Goal: Obtain resource: Download file/media

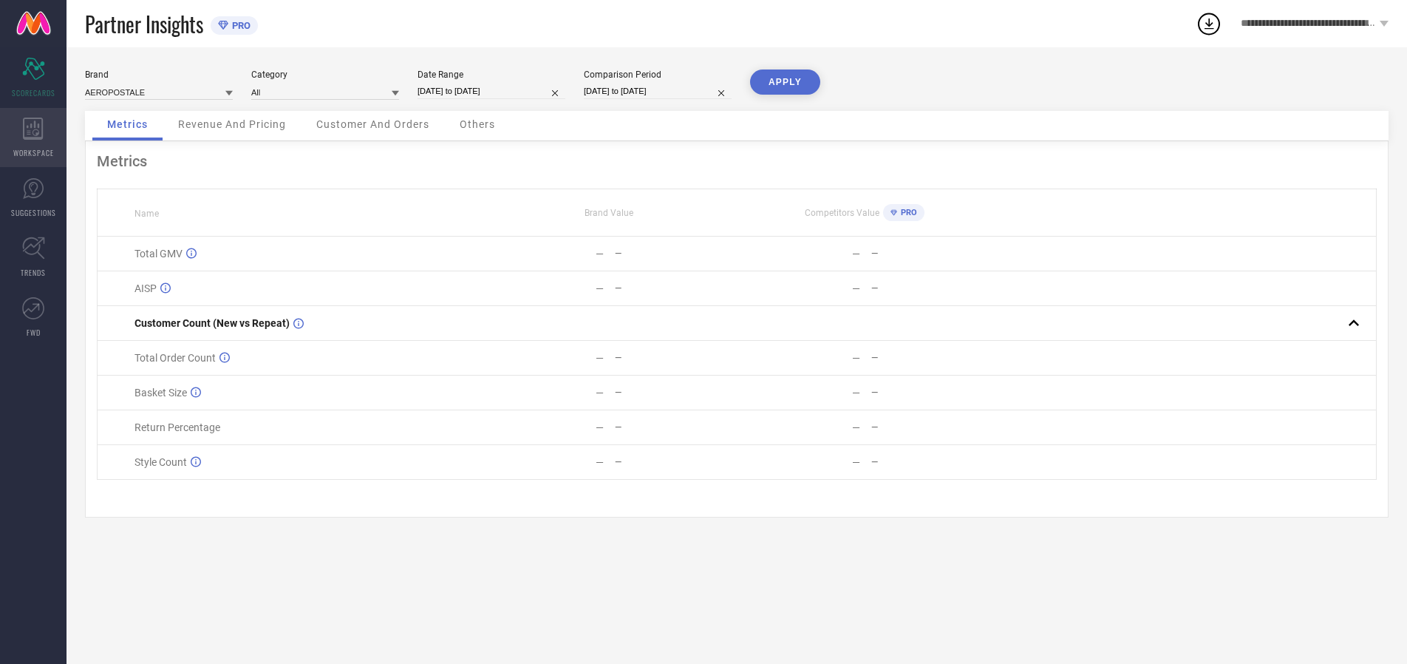
click at [33, 137] on icon at bounding box center [33, 129] width 20 height 22
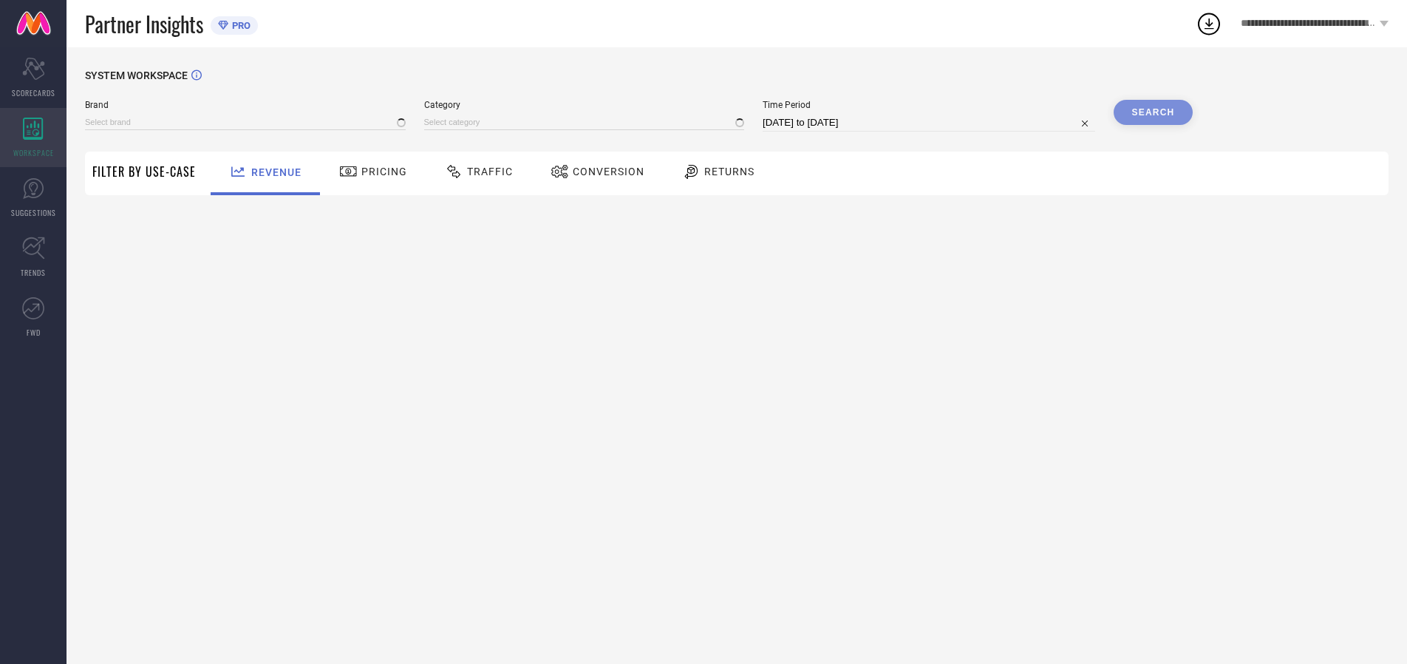
type input "AEROPOSTALE"
type input "All"
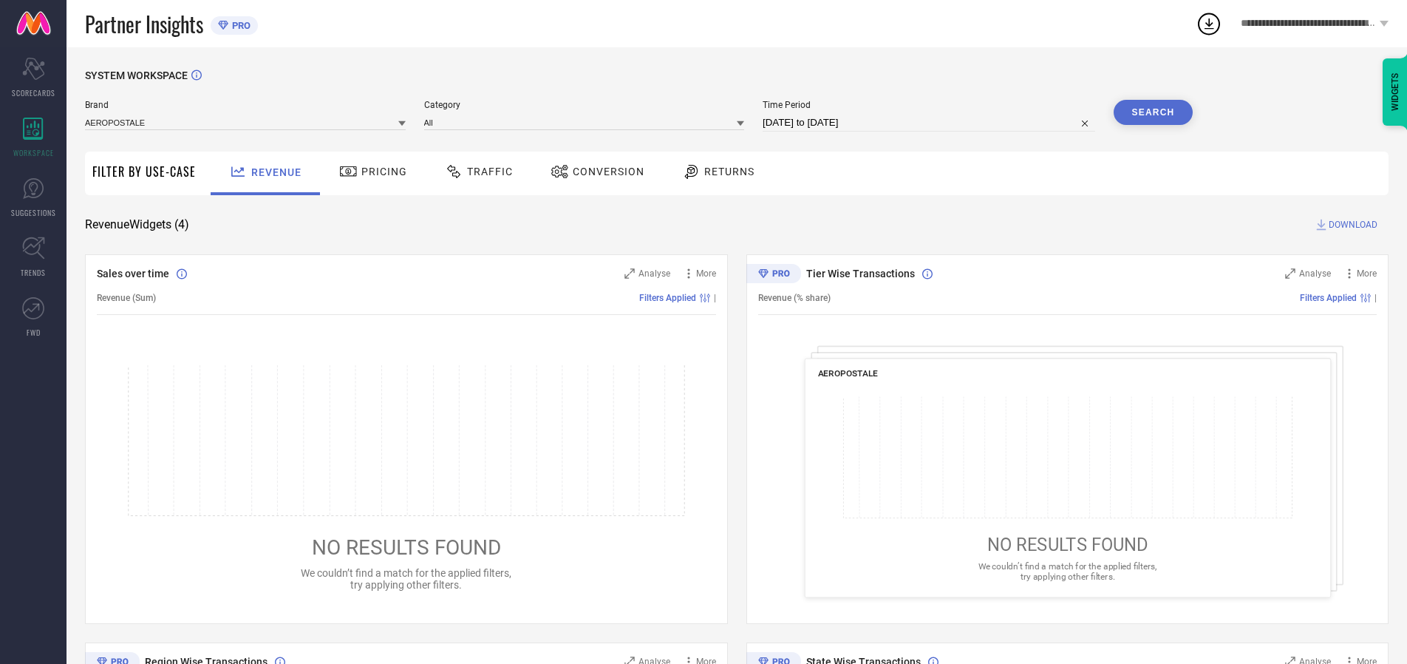
click at [604, 171] on span "Conversion" at bounding box center [609, 172] width 72 height 12
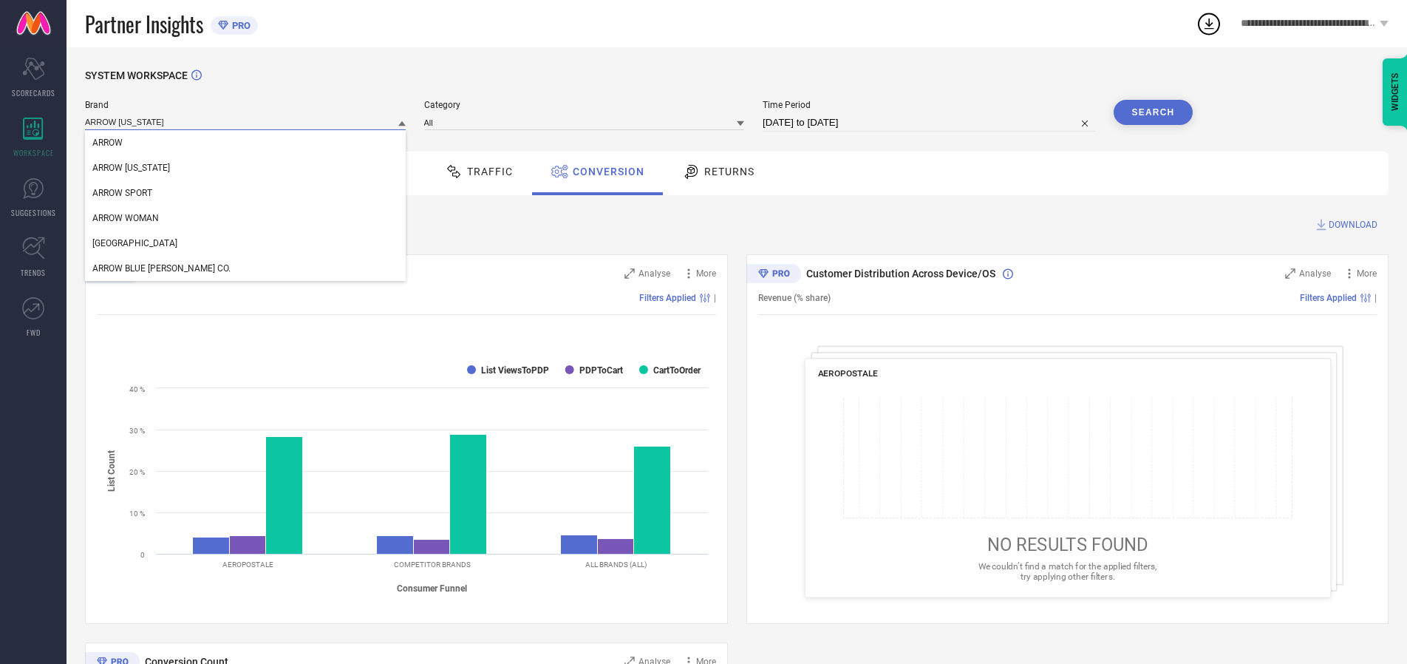
type input "ARROW [US_STATE]"
click at [130, 168] on span "ARROW [US_STATE]" at bounding box center [131, 168] width 78 height 10
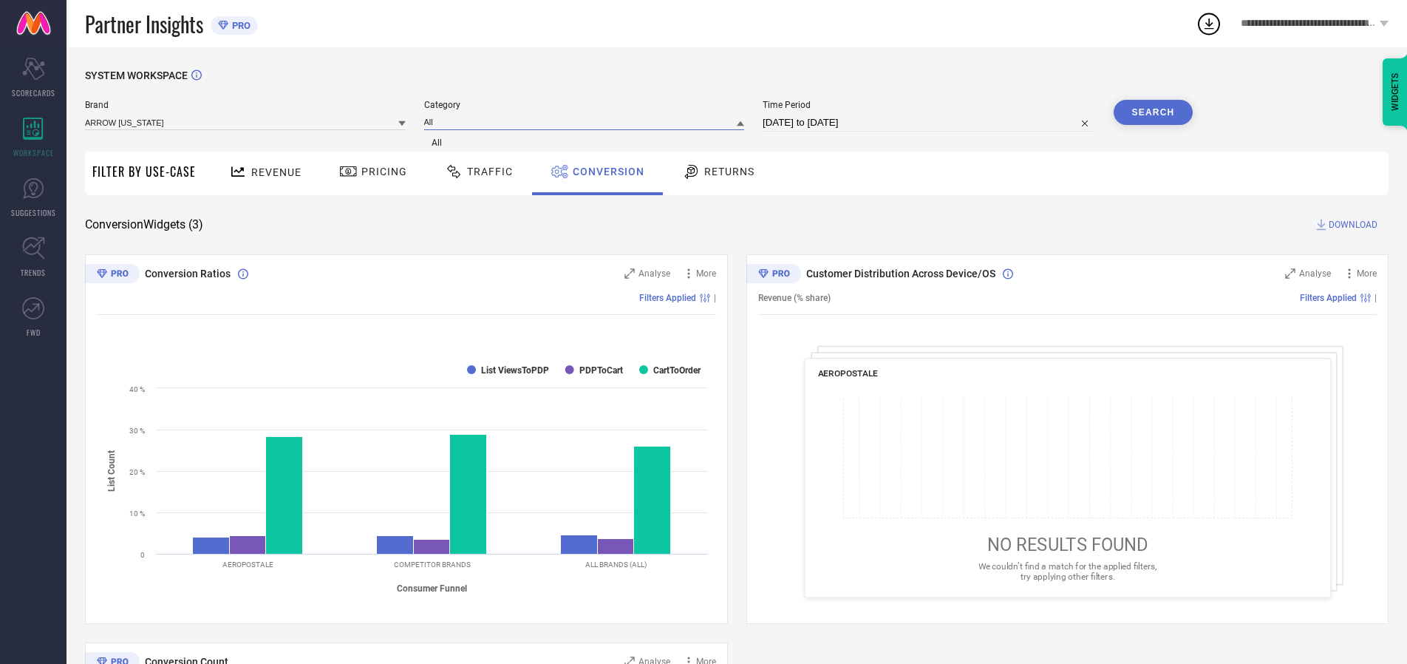
type input "All"
click at [438, 143] on span "All" at bounding box center [437, 142] width 10 height 10
click at [931, 123] on input "[DATE] to [DATE]" at bounding box center [929, 123] width 333 height 18
select select "6"
select select "2025"
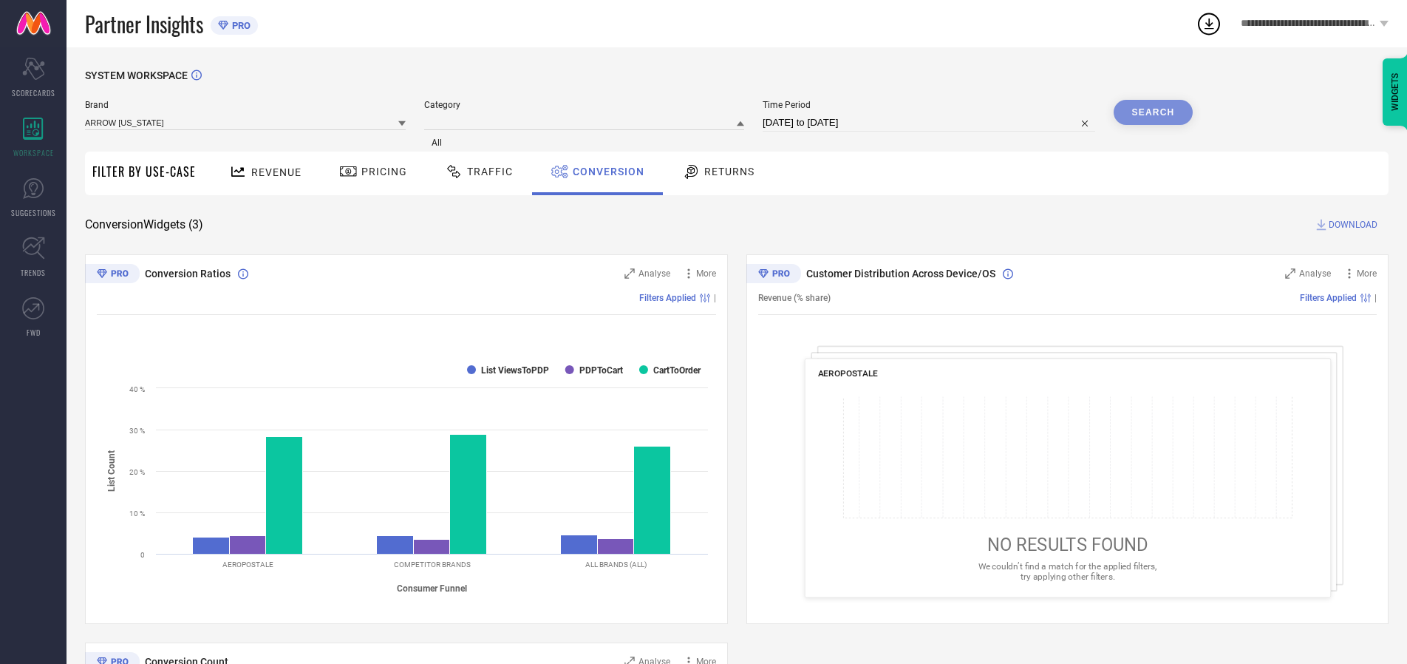
select select "7"
select select "2025"
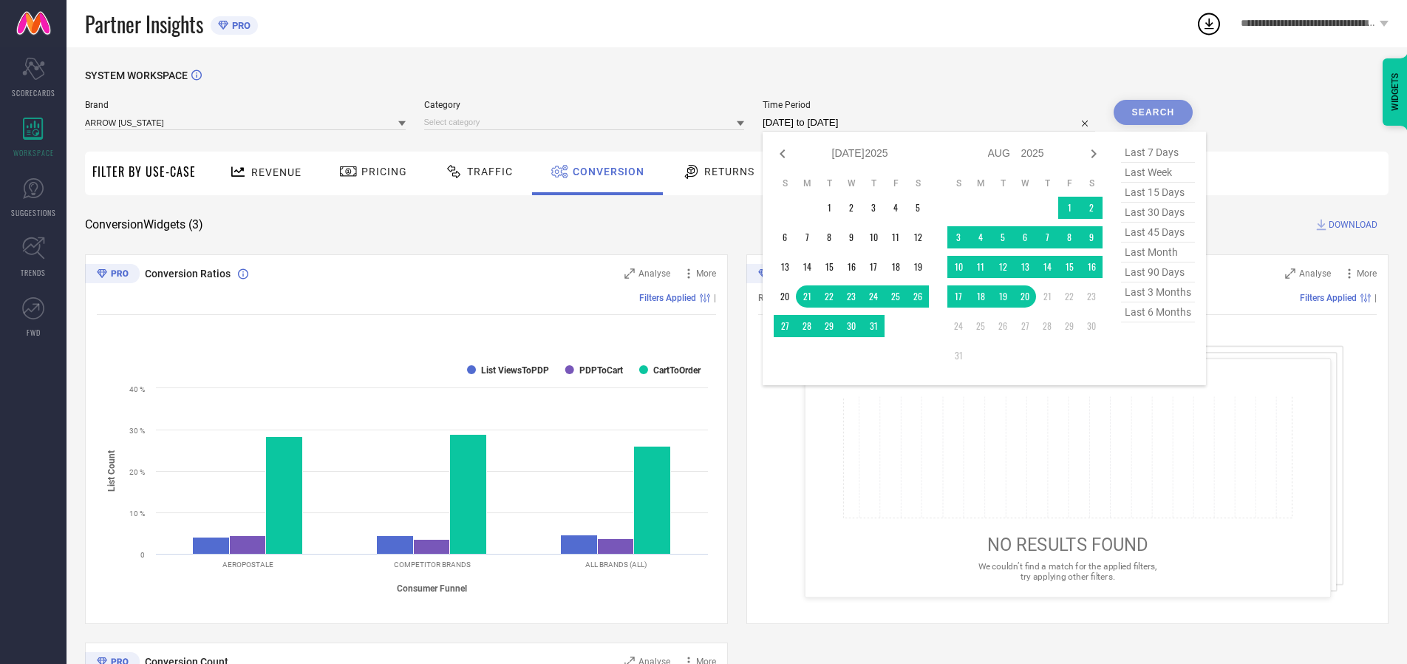
click at [1030, 296] on td "20" at bounding box center [1025, 296] width 22 height 22
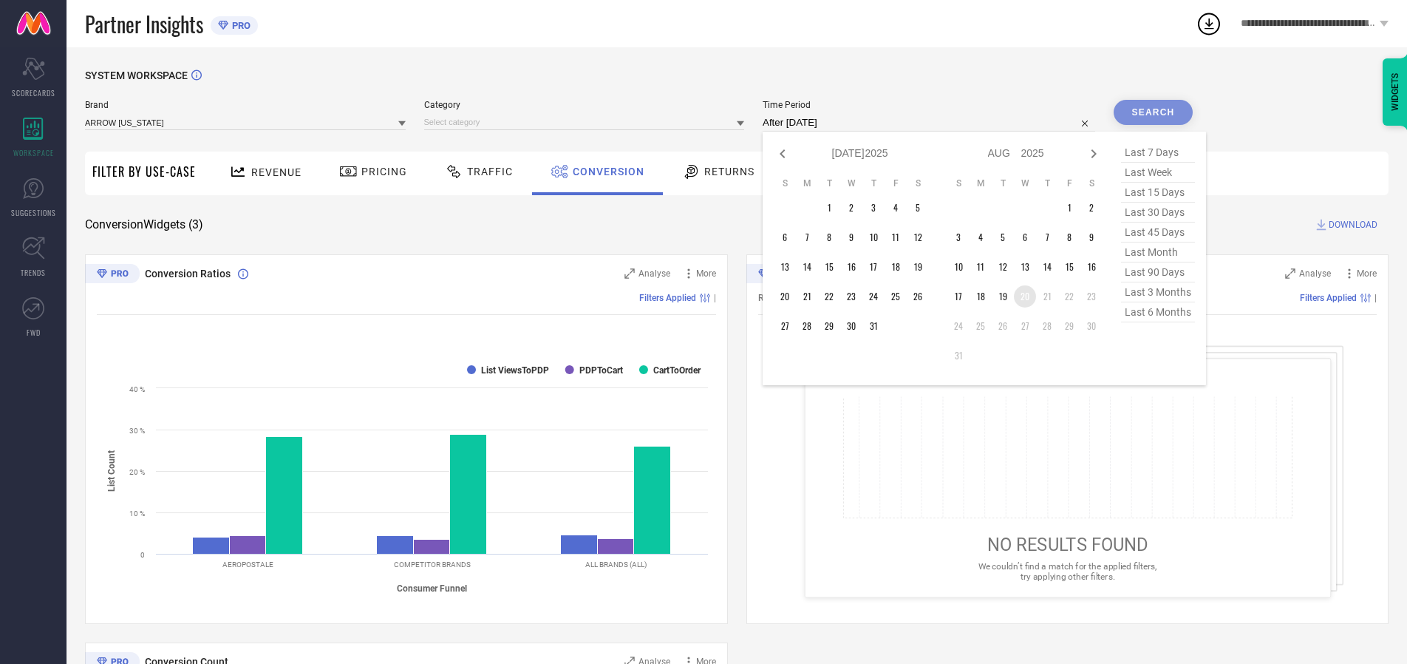
type input "[DATE] to [DATE]"
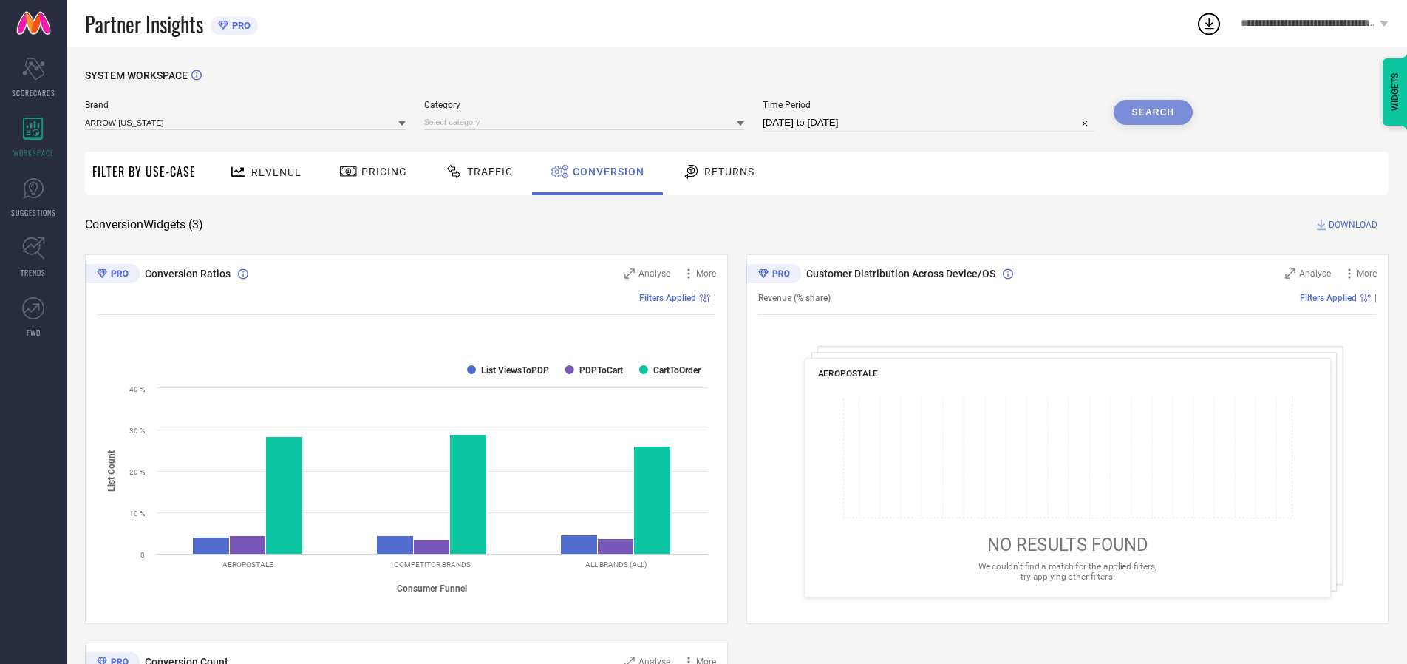
click at [1153, 112] on div "Search" at bounding box center [1154, 112] width 80 height 25
click at [1353, 225] on span "DOWNLOAD" at bounding box center [1353, 224] width 49 height 15
click at [605, 171] on span "Conversion" at bounding box center [609, 172] width 72 height 12
type input "U.S. POLO ASSN. TAILORED"
type input "All"
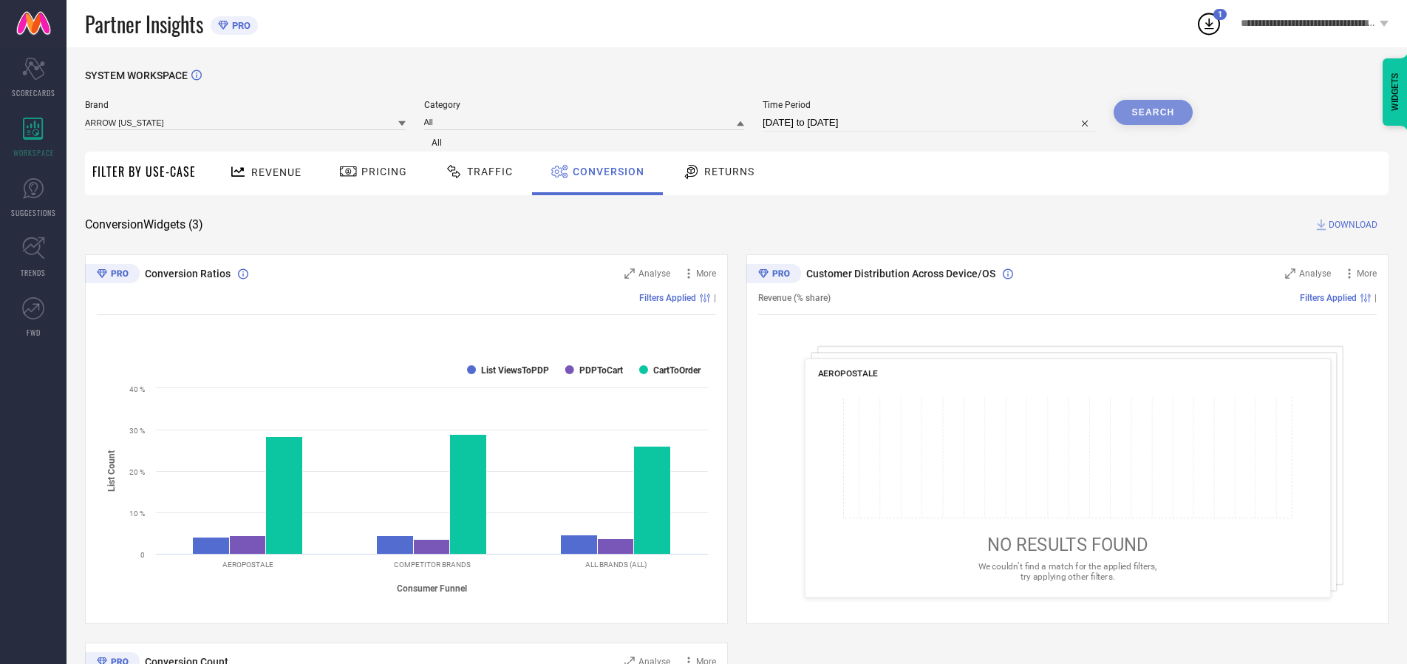
click at [1153, 112] on div "Search" at bounding box center [1154, 112] width 80 height 25
click at [1353, 225] on span "DOWNLOAD" at bounding box center [1353, 224] width 49 height 15
click at [605, 171] on span "Conversion" at bounding box center [609, 172] width 72 height 12
type input "ARROW"
